Goal: Task Accomplishment & Management: Complete application form

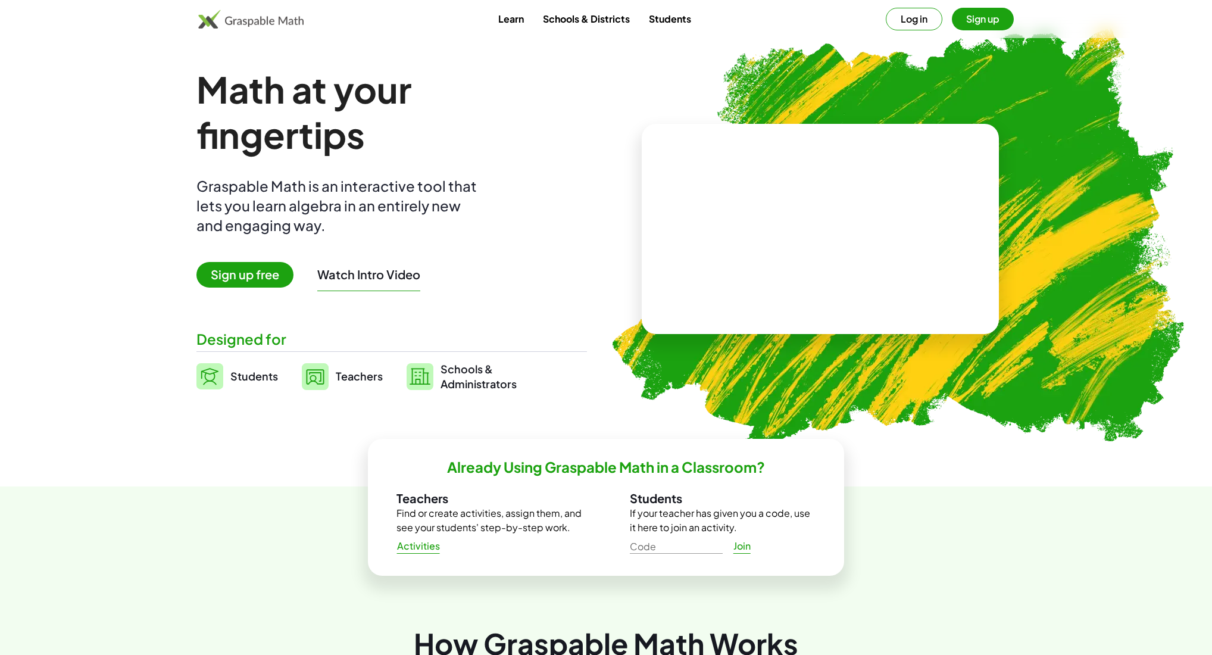
click at [909, 29] on button "Log in" at bounding box center [914, 19] width 57 height 23
click at [225, 364] on link "Students" at bounding box center [237, 376] width 82 height 30
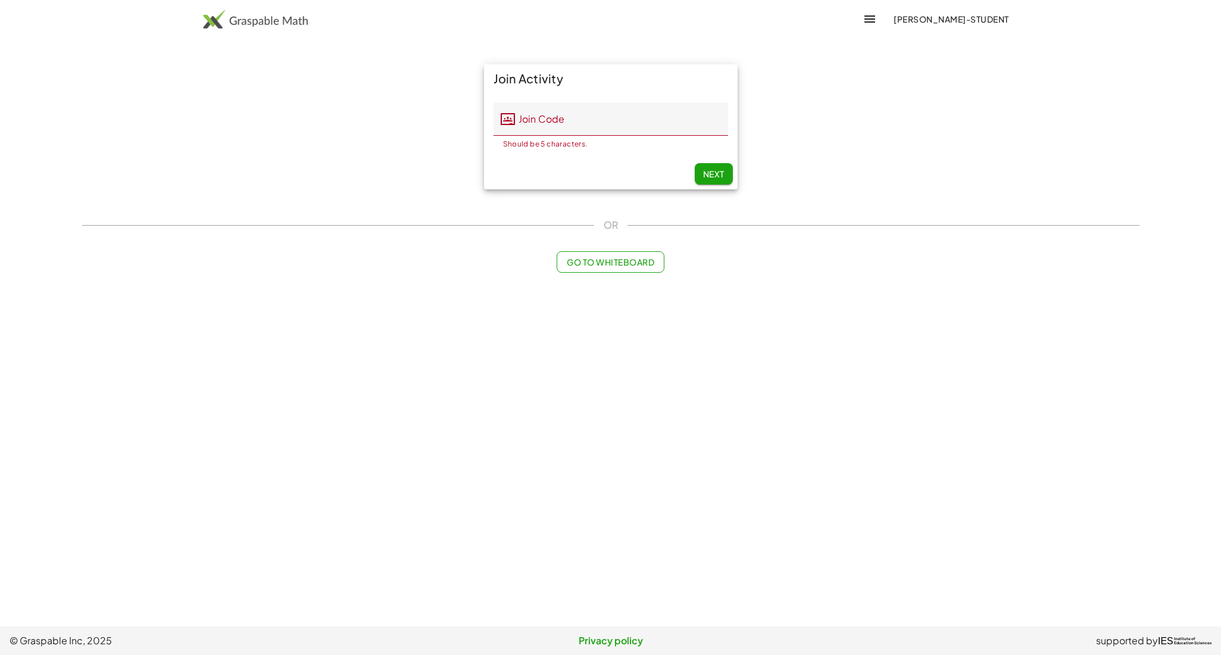
click at [260, 19] on img at bounding box center [255, 19] width 105 height 19
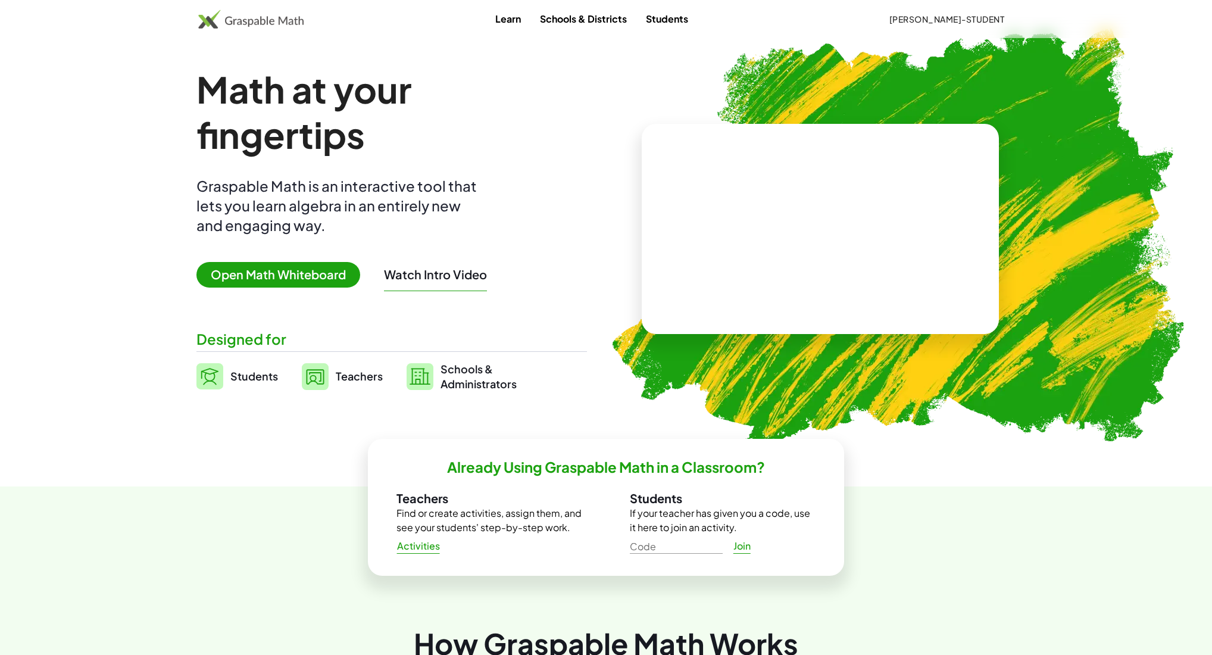
click at [963, 26] on button "[PERSON_NAME]-Student" at bounding box center [946, 18] width 134 height 21
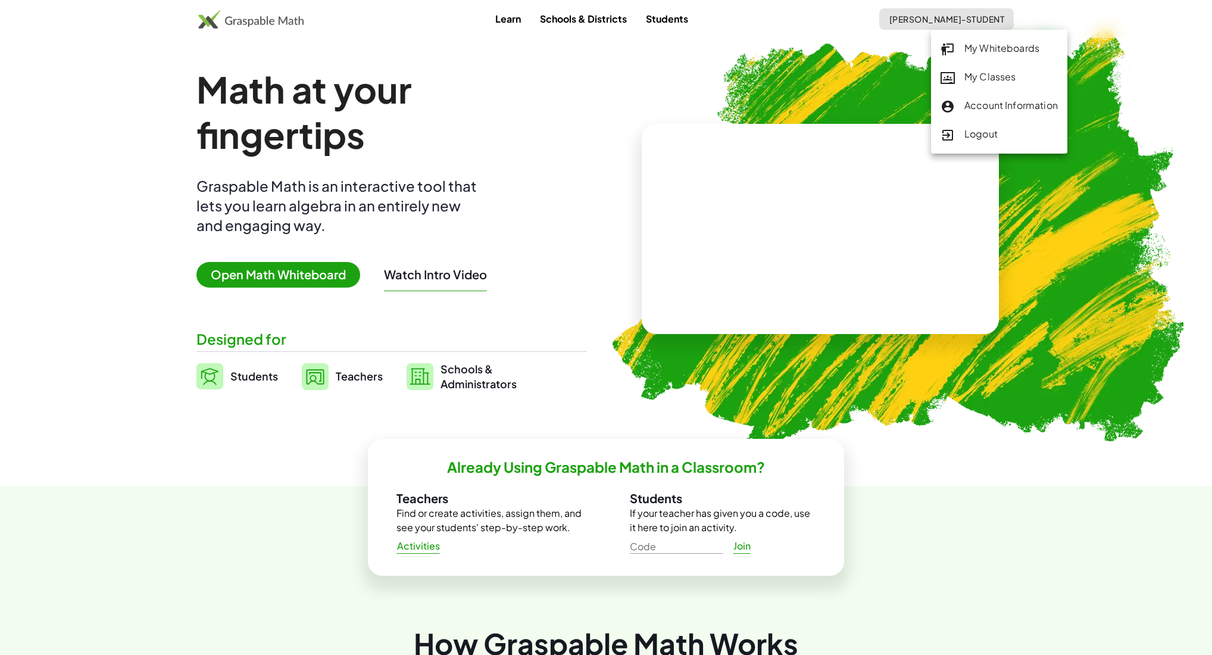
click at [977, 73] on div "My Classes" at bounding box center [998, 77] width 117 height 15
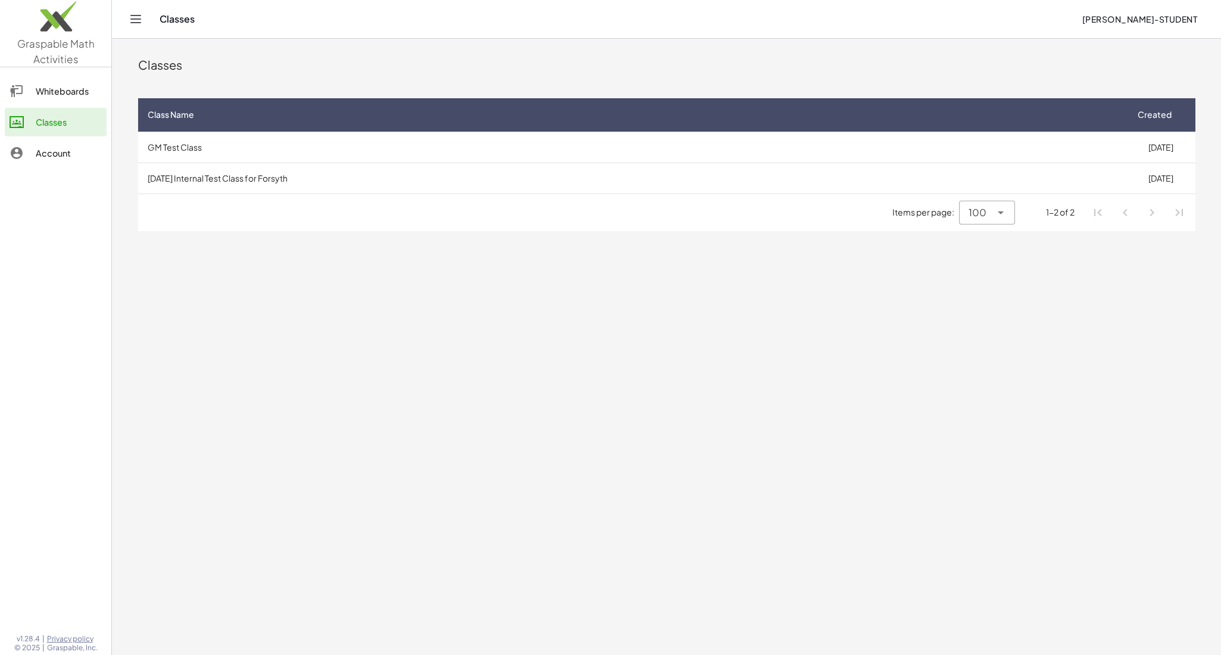
click at [215, 145] on td "GM Test Class" at bounding box center [632, 147] width 989 height 31
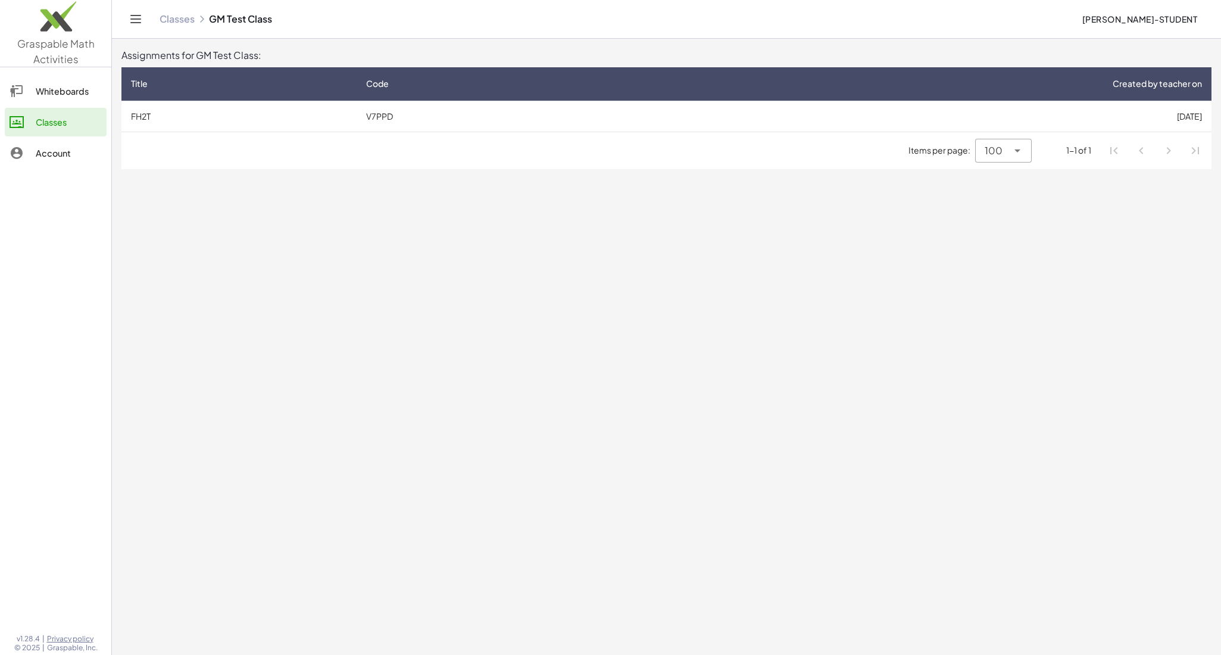
click at [182, 115] on td "FH2T" at bounding box center [238, 116] width 235 height 31
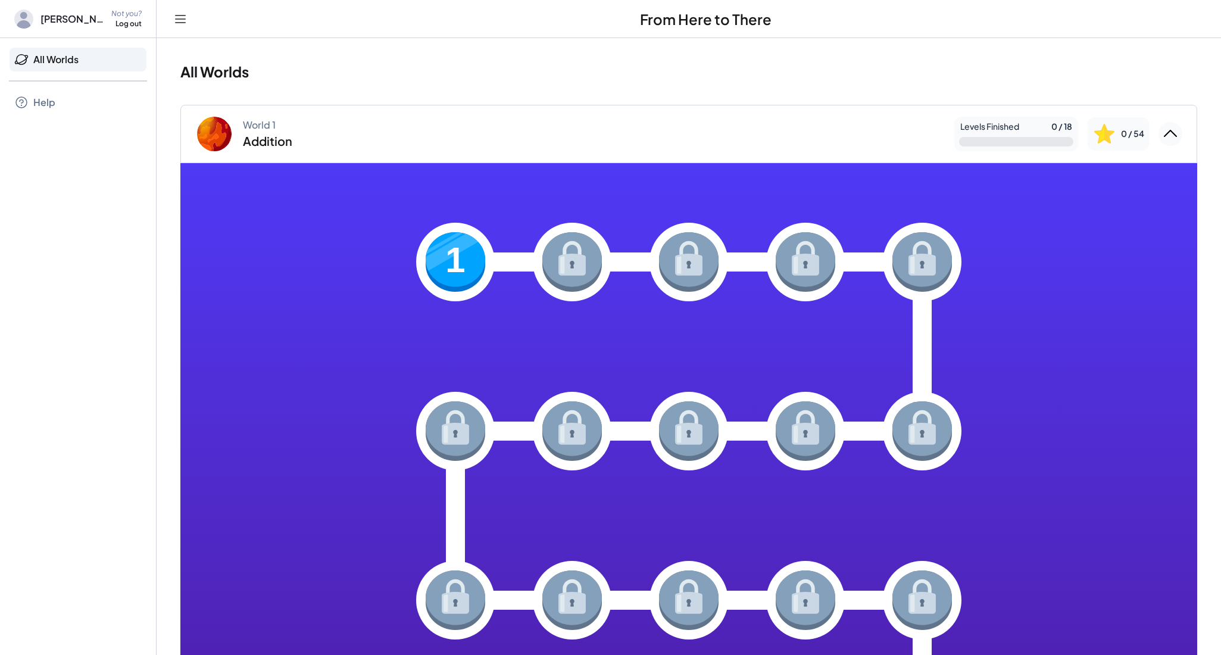
click at [186, 20] on icon at bounding box center [180, 19] width 14 height 14
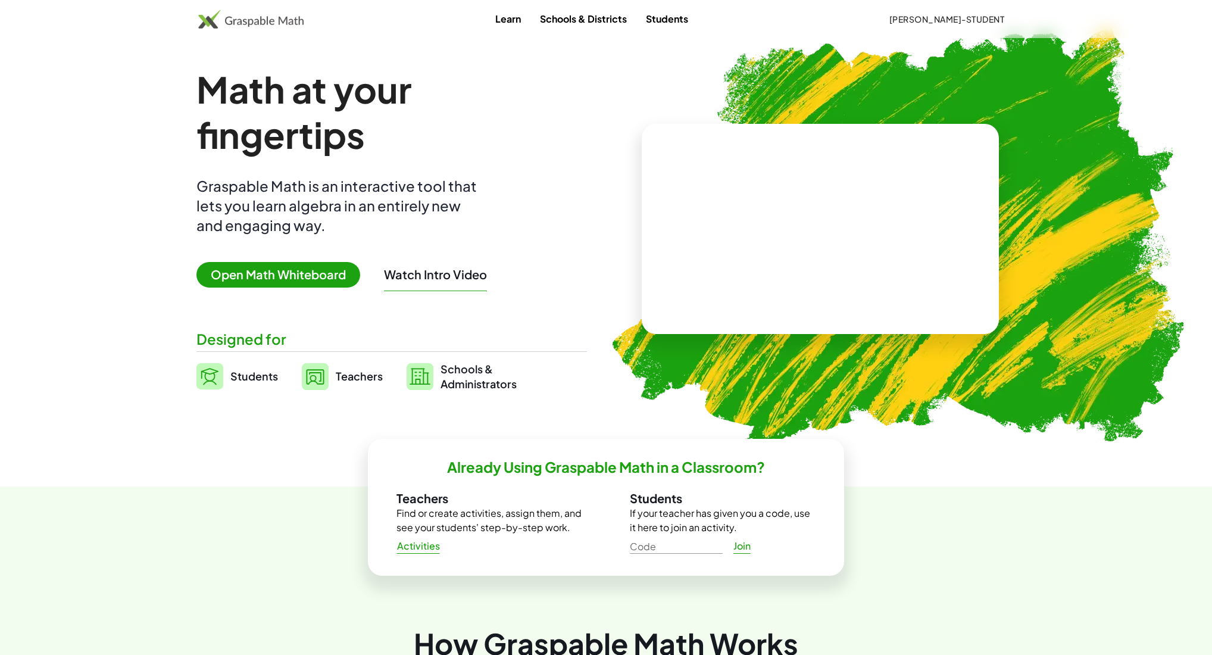
click at [933, 23] on button "[PERSON_NAME]-Student" at bounding box center [946, 18] width 134 height 21
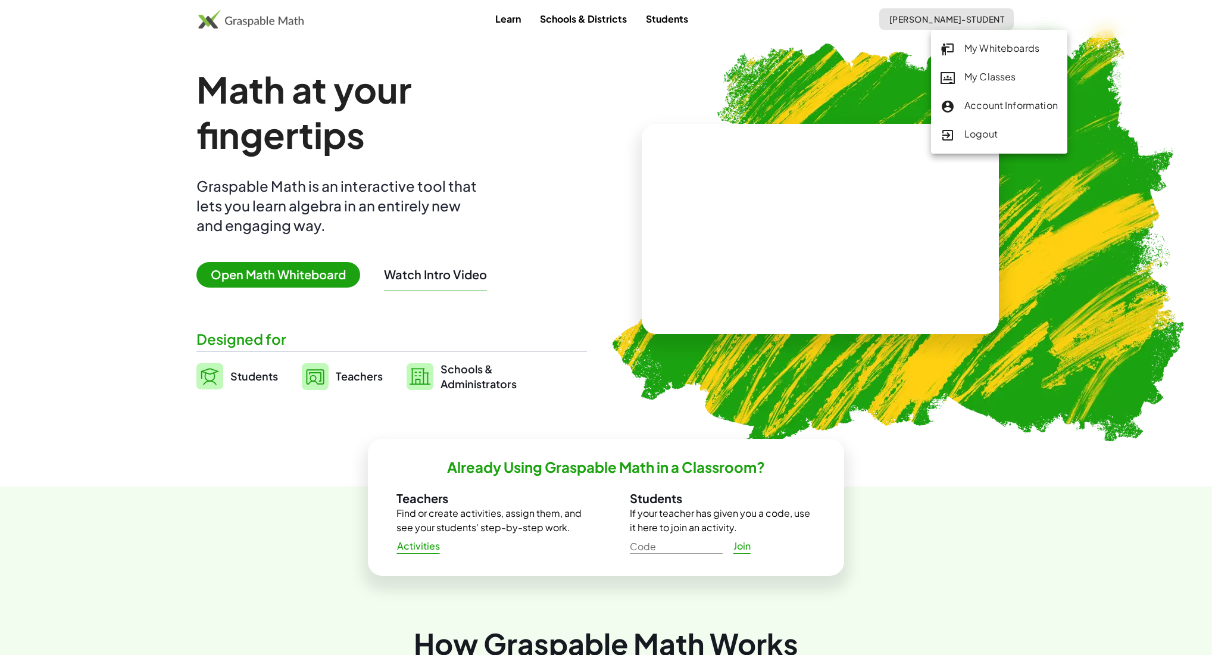
click at [993, 76] on div "My Classes" at bounding box center [998, 77] width 117 height 15
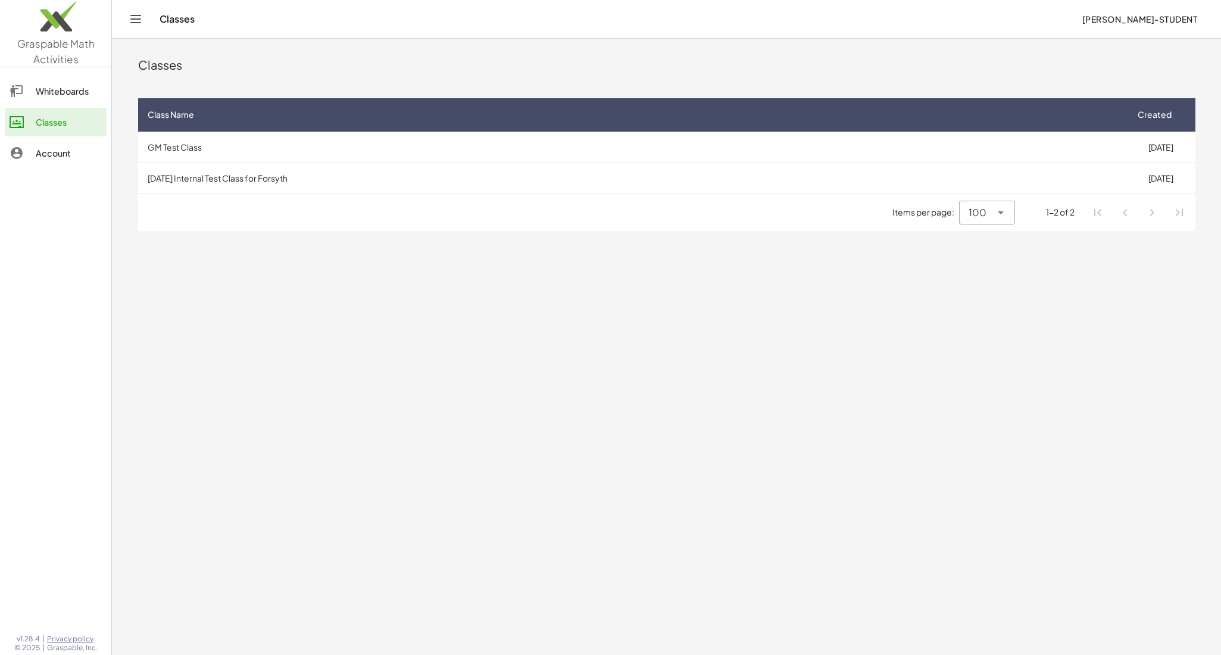
click at [301, 146] on td "GM Test Class" at bounding box center [632, 147] width 989 height 31
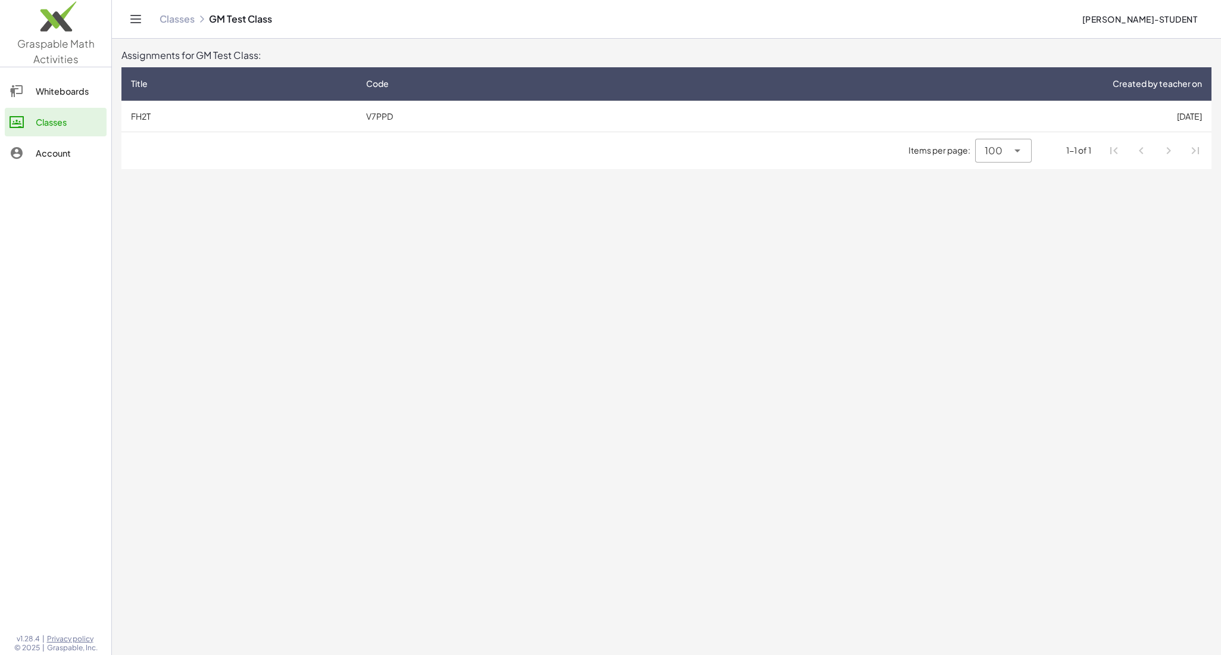
click at [184, 21] on link "Classes" at bounding box center [176, 19] width 35 height 12
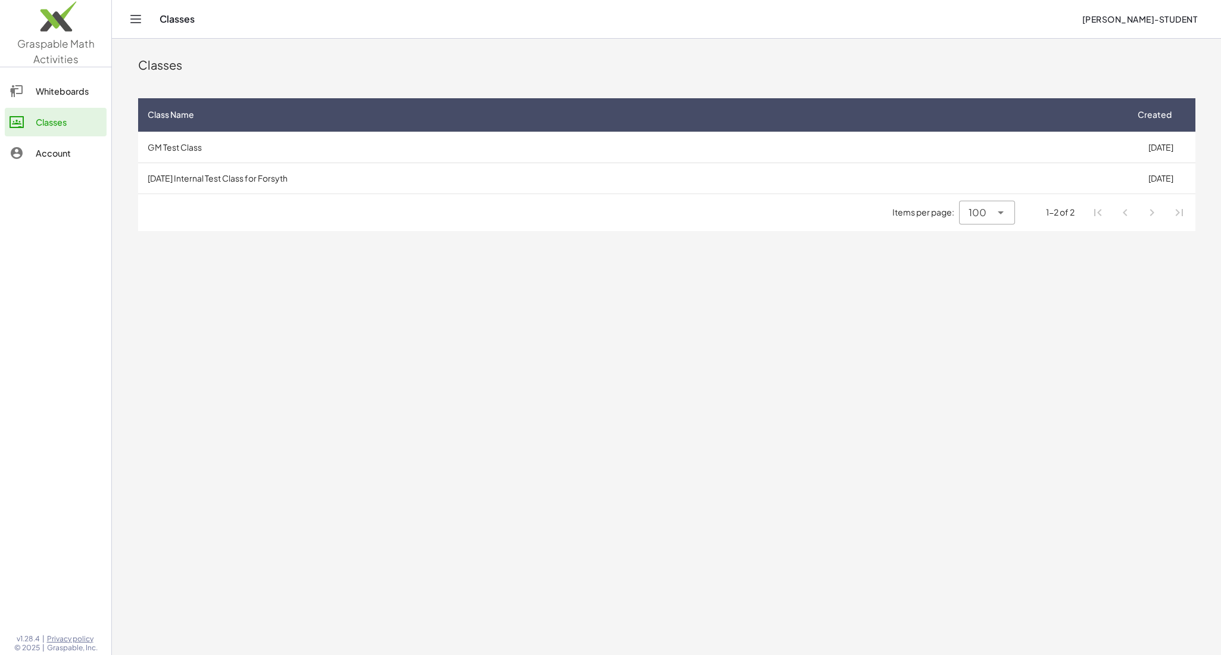
click at [238, 180] on td "[DATE] Internal Test Class for Forsyth" at bounding box center [632, 177] width 989 height 31
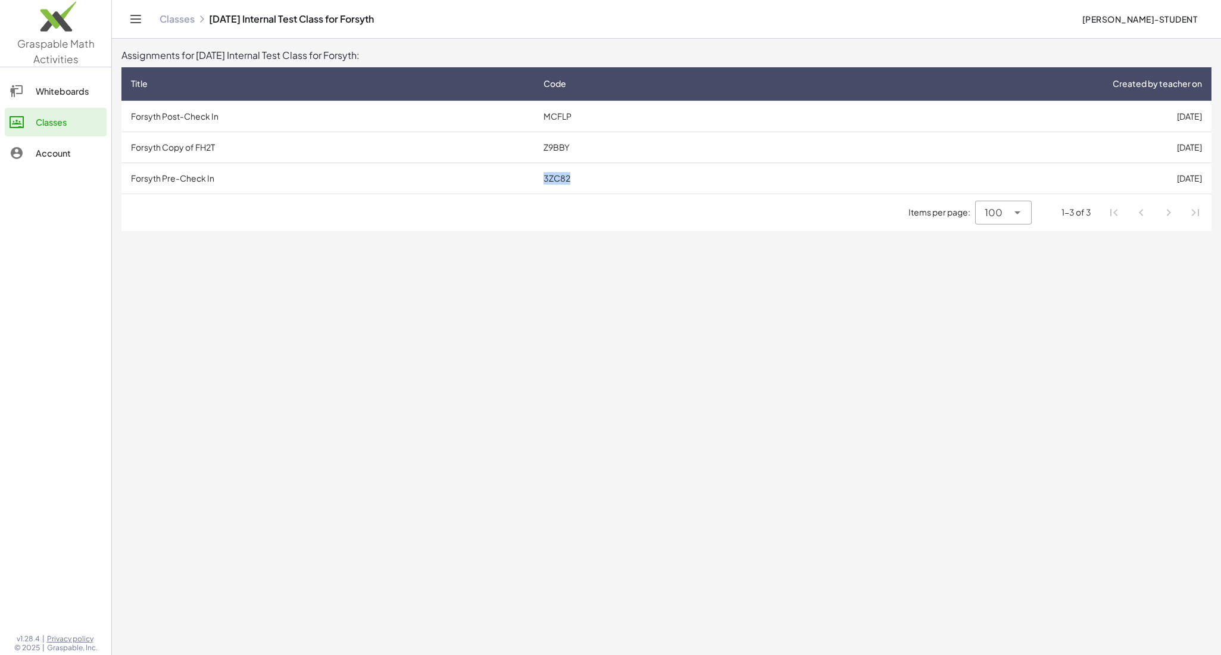
copy td "3ZC82"
click at [436, 116] on td "Forsyth Post-Check In" at bounding box center [327, 116] width 412 height 31
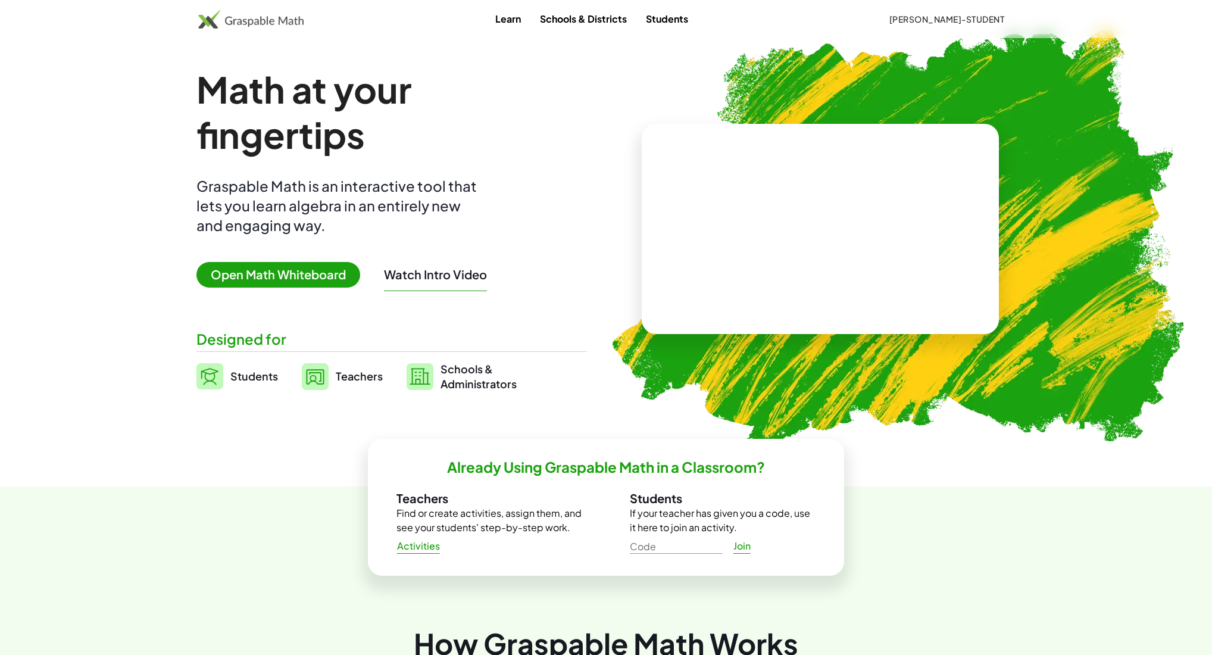
click at [359, 374] on span "Teachers" at bounding box center [359, 376] width 47 height 14
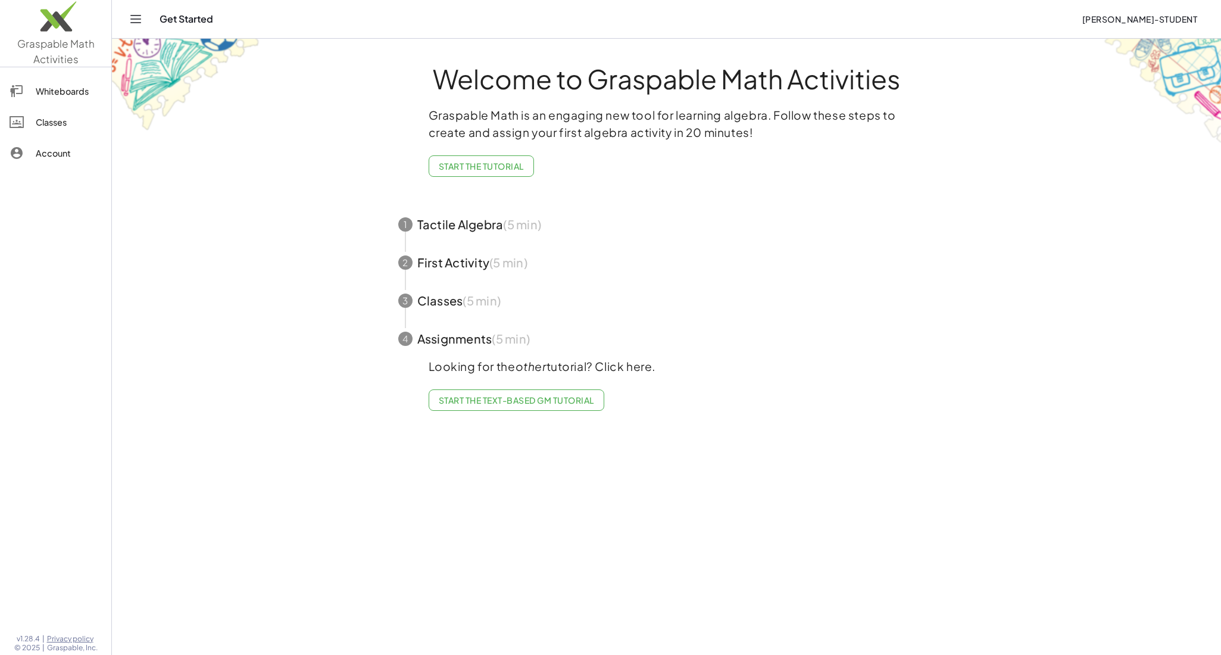
click at [40, 115] on div "Classes" at bounding box center [69, 122] width 66 height 14
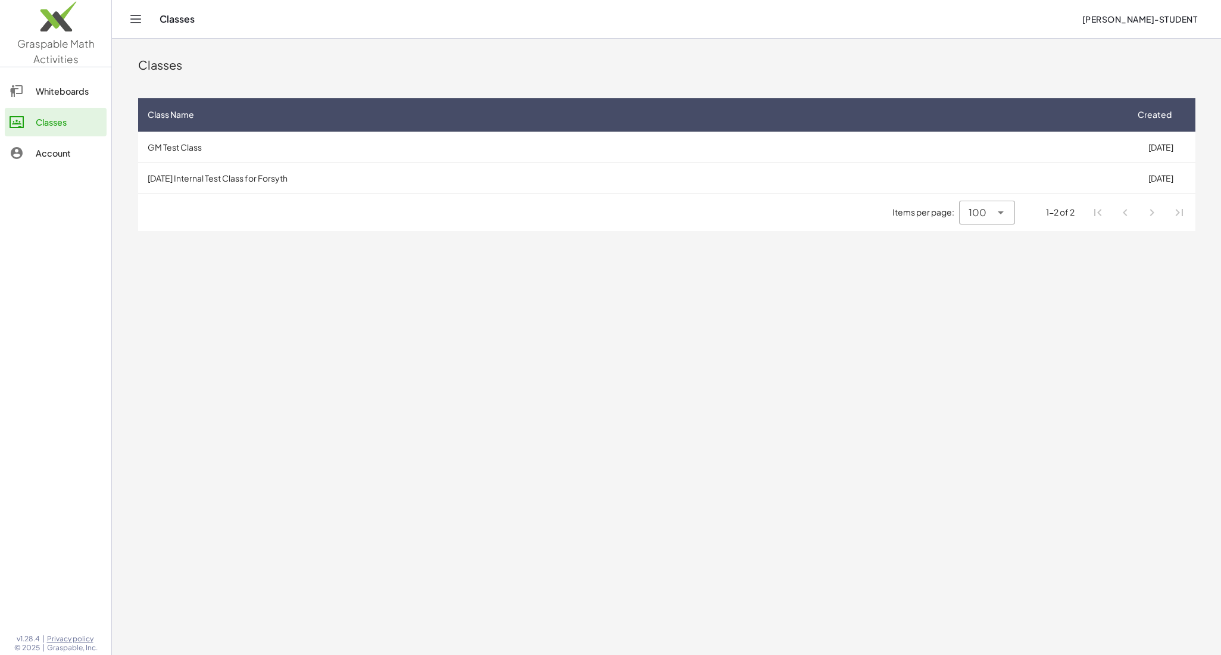
click at [318, 177] on td "[DATE] Internal Test Class for Forsyth" at bounding box center [632, 177] width 989 height 31
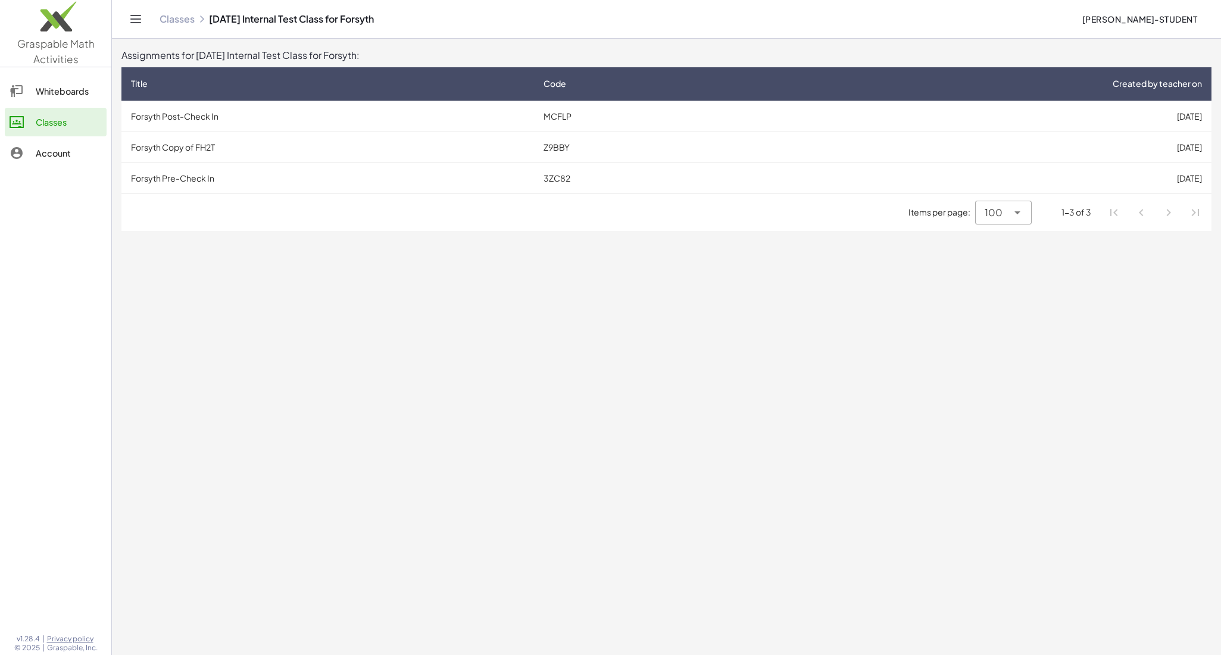
click at [180, 175] on td "Forsyth Pre-Check In" at bounding box center [327, 177] width 412 height 31
click at [233, 116] on td "Forsyth Post-Check In" at bounding box center [327, 116] width 412 height 31
